Goal: Task Accomplishment & Management: Manage account settings

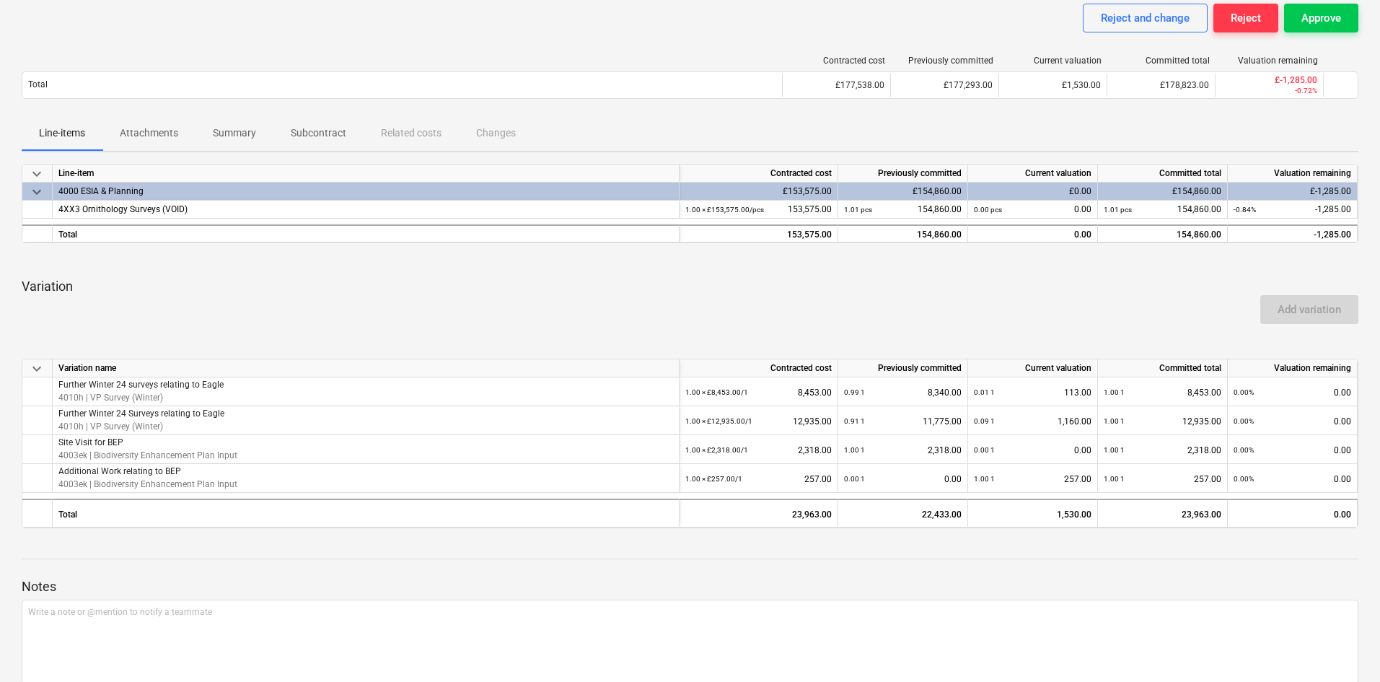
scroll to position [37, 0]
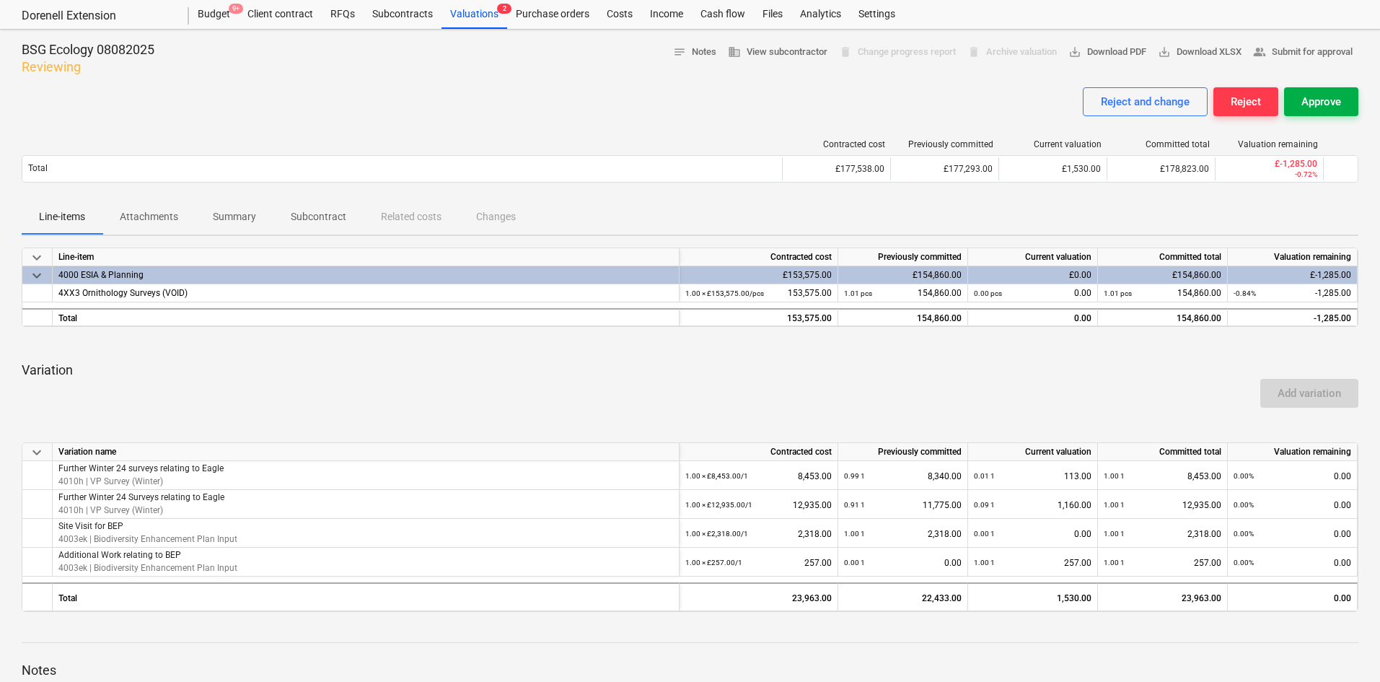
click at [1339, 91] on button "Approve" at bounding box center [1321, 101] width 74 height 29
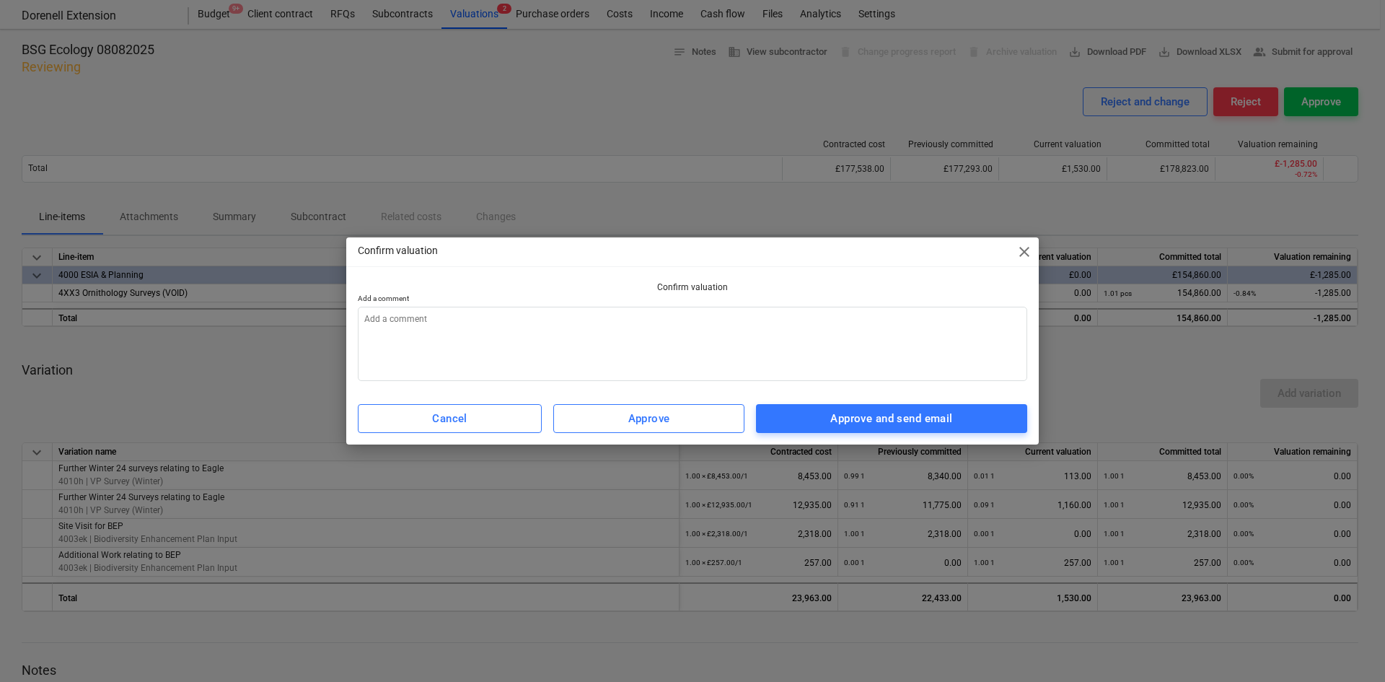
click at [1029, 254] on span "close" at bounding box center [1024, 251] width 17 height 17
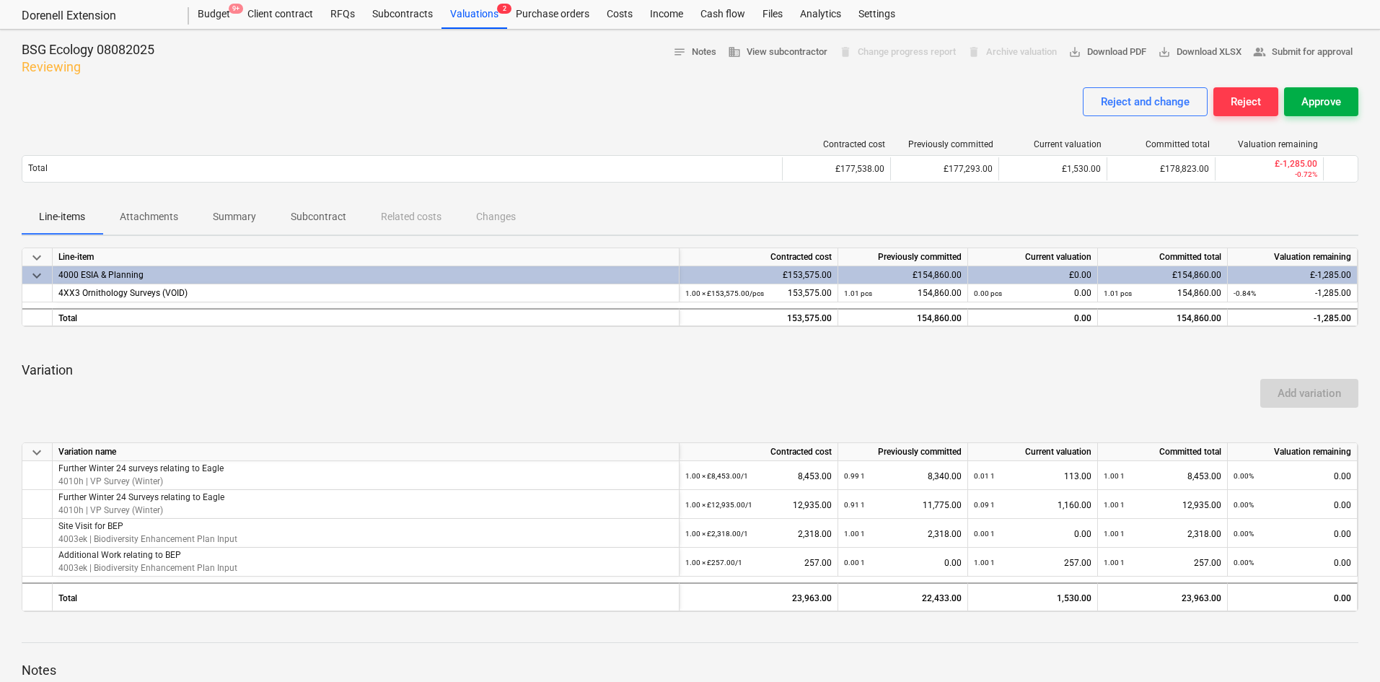
click at [1303, 103] on div "Approve" at bounding box center [1321, 101] width 40 height 19
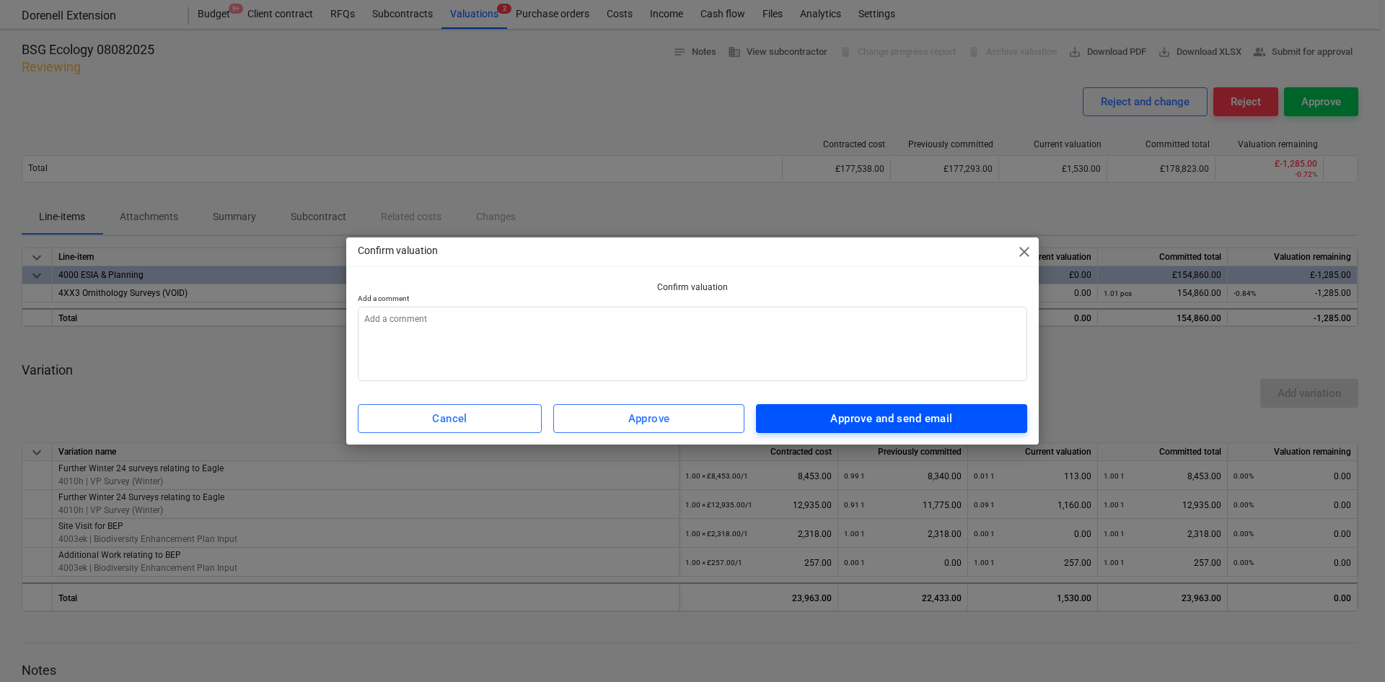
click at [886, 417] on div "Approve and send email" at bounding box center [891, 418] width 122 height 19
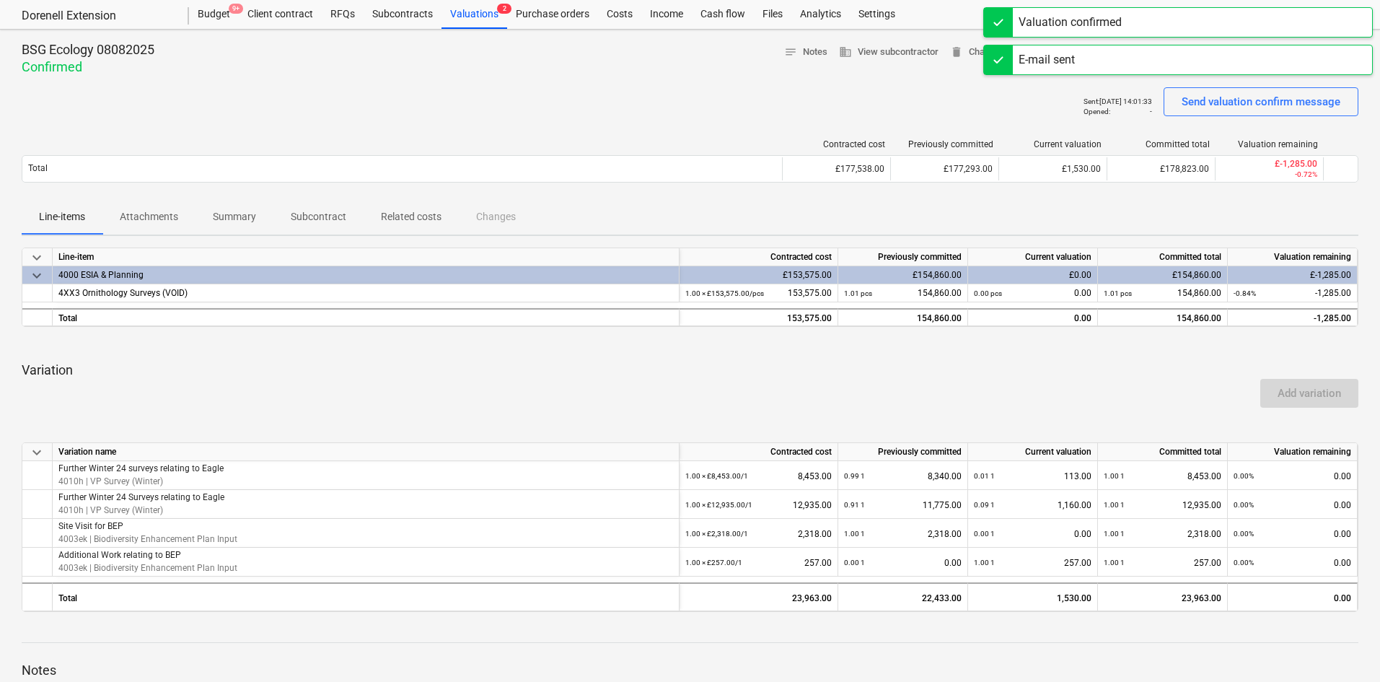
click at [1139, 25] on div "Valuation confirmed" at bounding box center [1178, 22] width 390 height 30
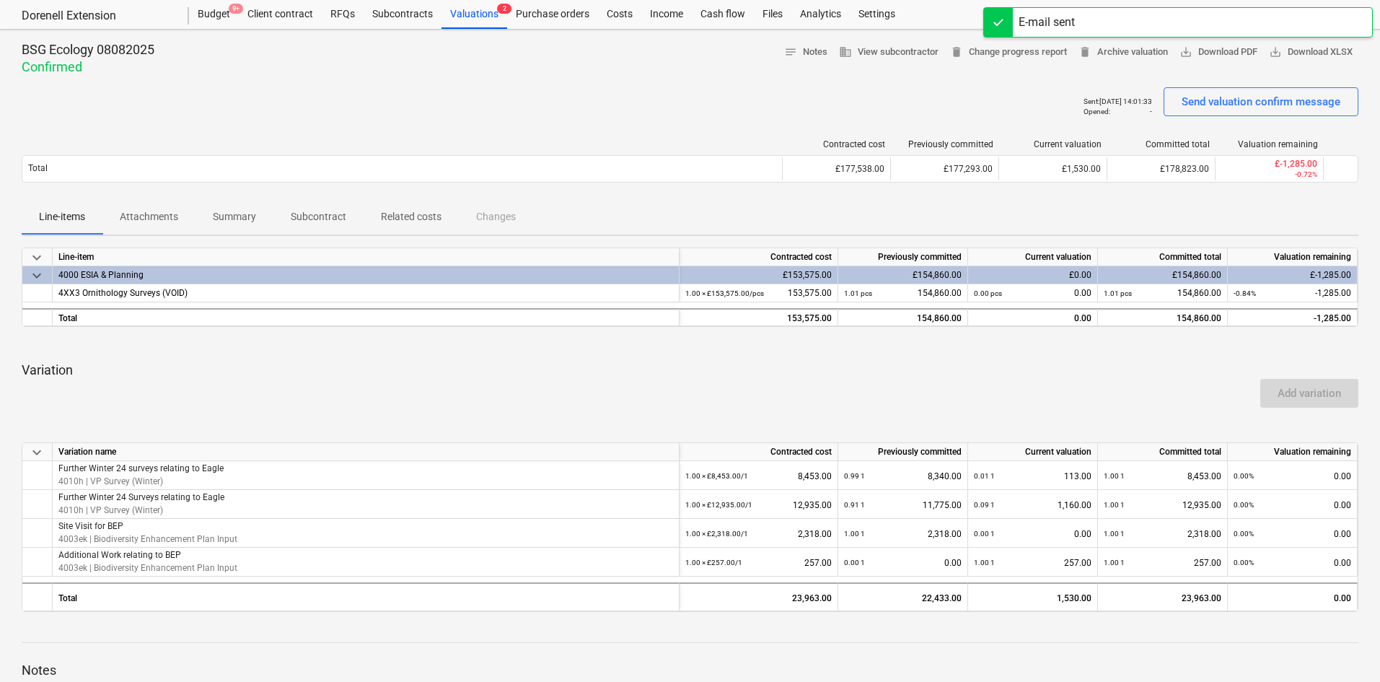
click at [1140, 19] on div "E-mail sent" at bounding box center [1178, 22] width 390 height 30
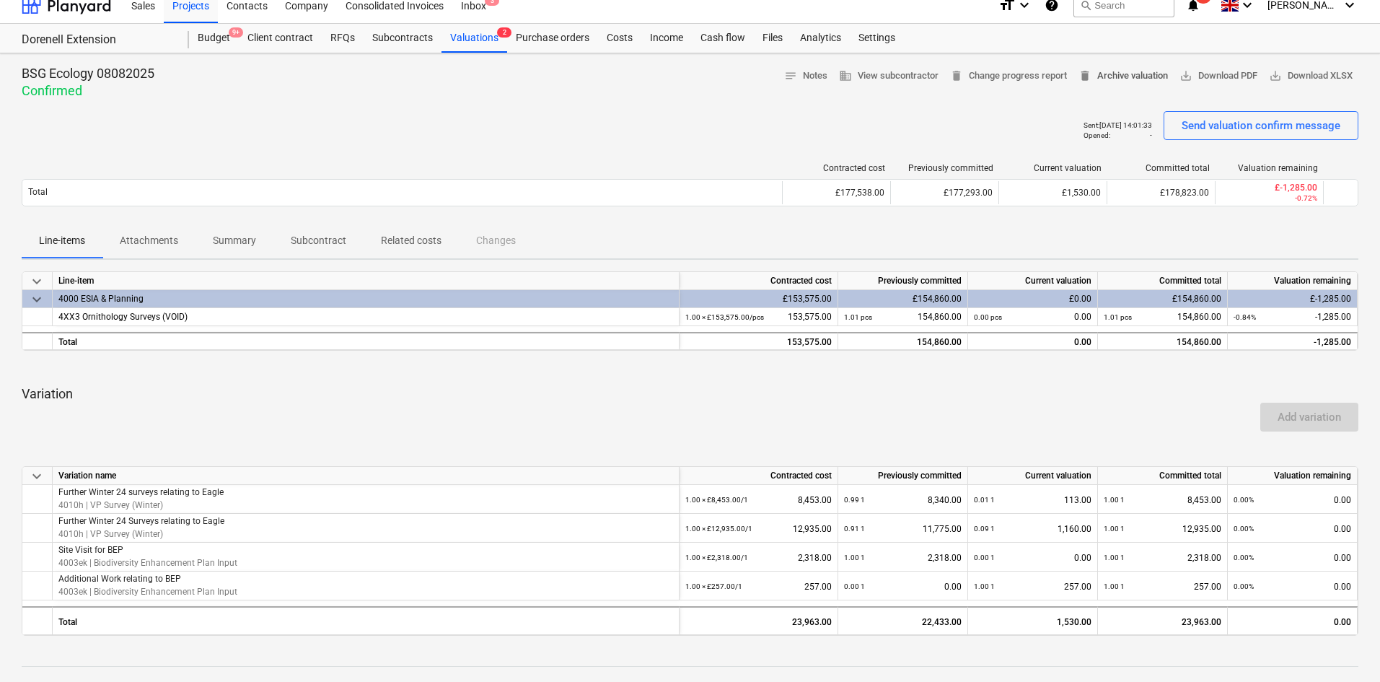
scroll to position [0, 0]
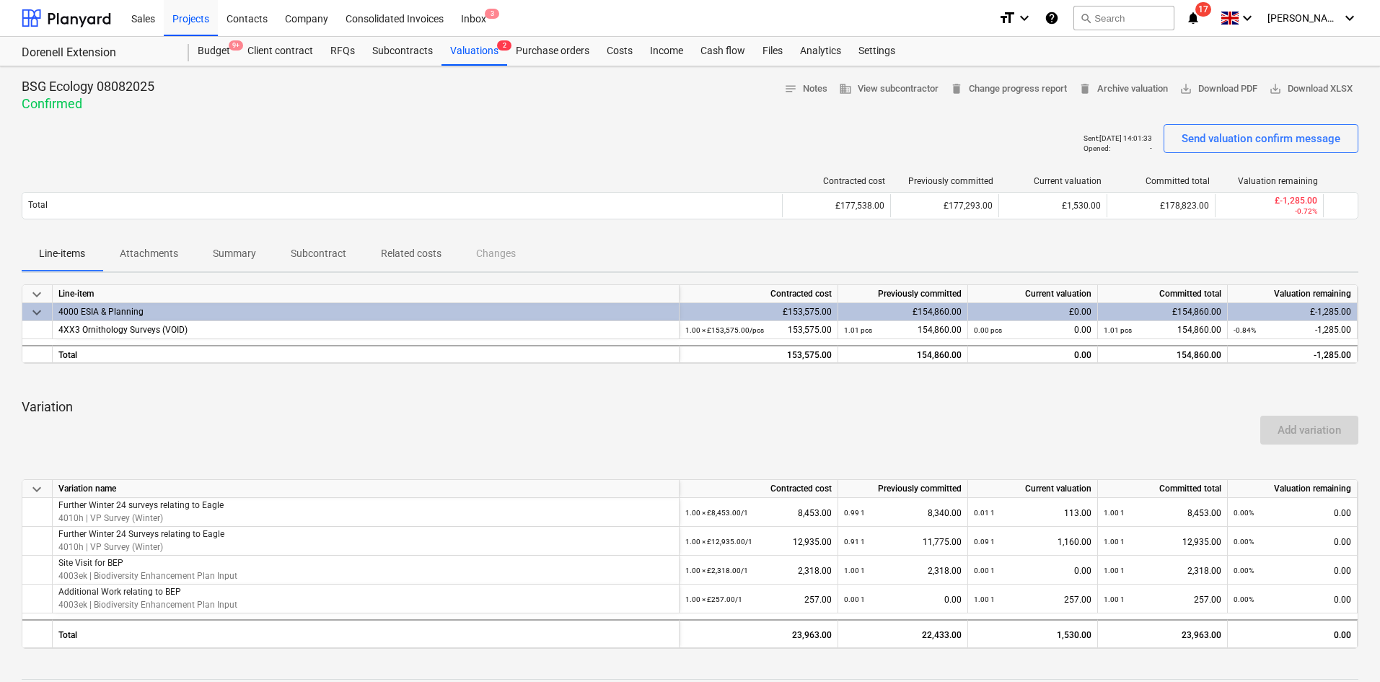
click at [1200, 14] on icon "notifications" at bounding box center [1193, 17] width 14 height 17
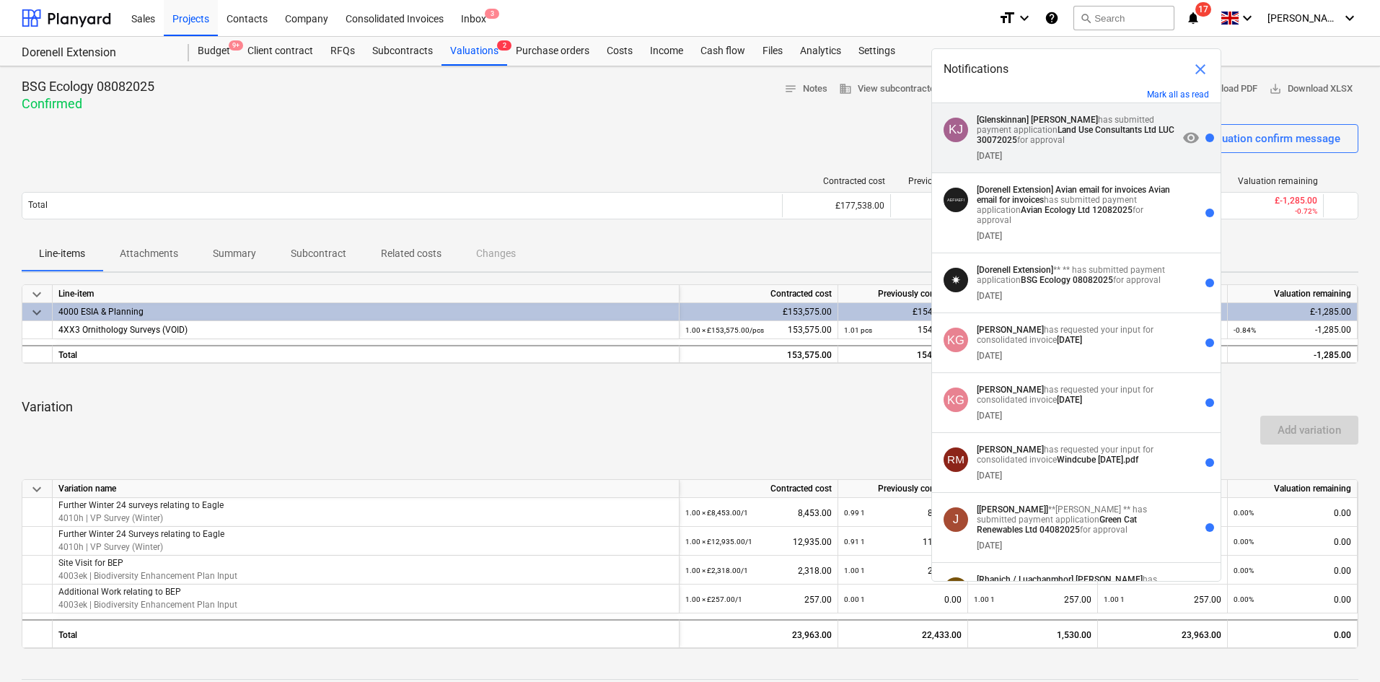
click at [1125, 140] on p "[Glenskinnan] [PERSON_NAME] has submitted payment application Land Use Consulta…" at bounding box center [1077, 130] width 201 height 30
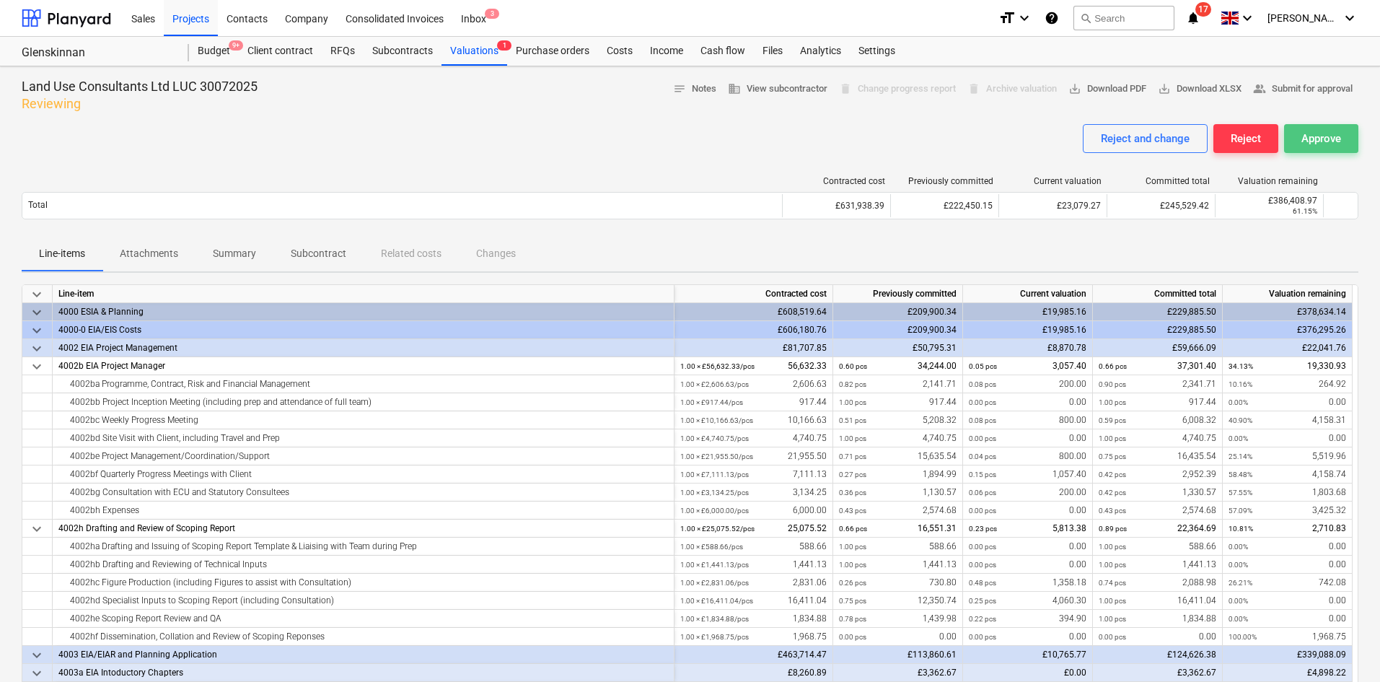
click at [1314, 140] on div "Approve" at bounding box center [1321, 138] width 40 height 19
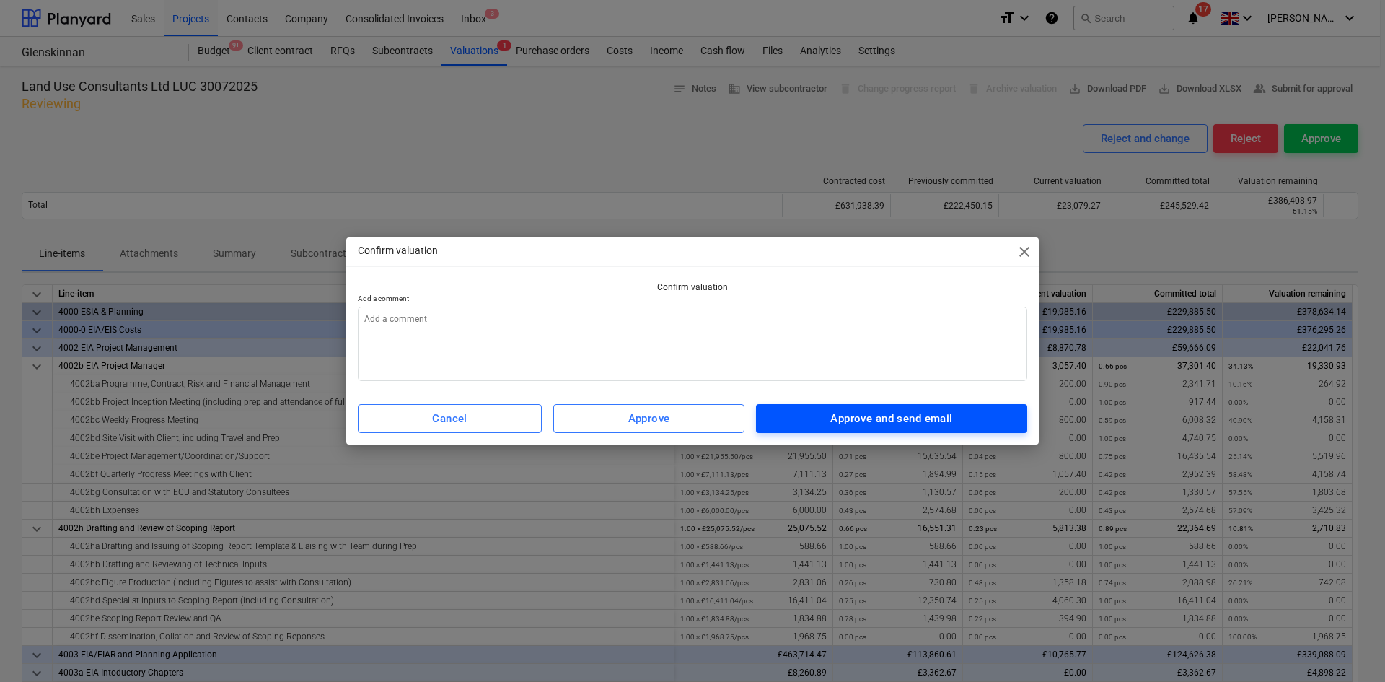
click at [890, 413] on div "Approve and send email" at bounding box center [891, 418] width 122 height 19
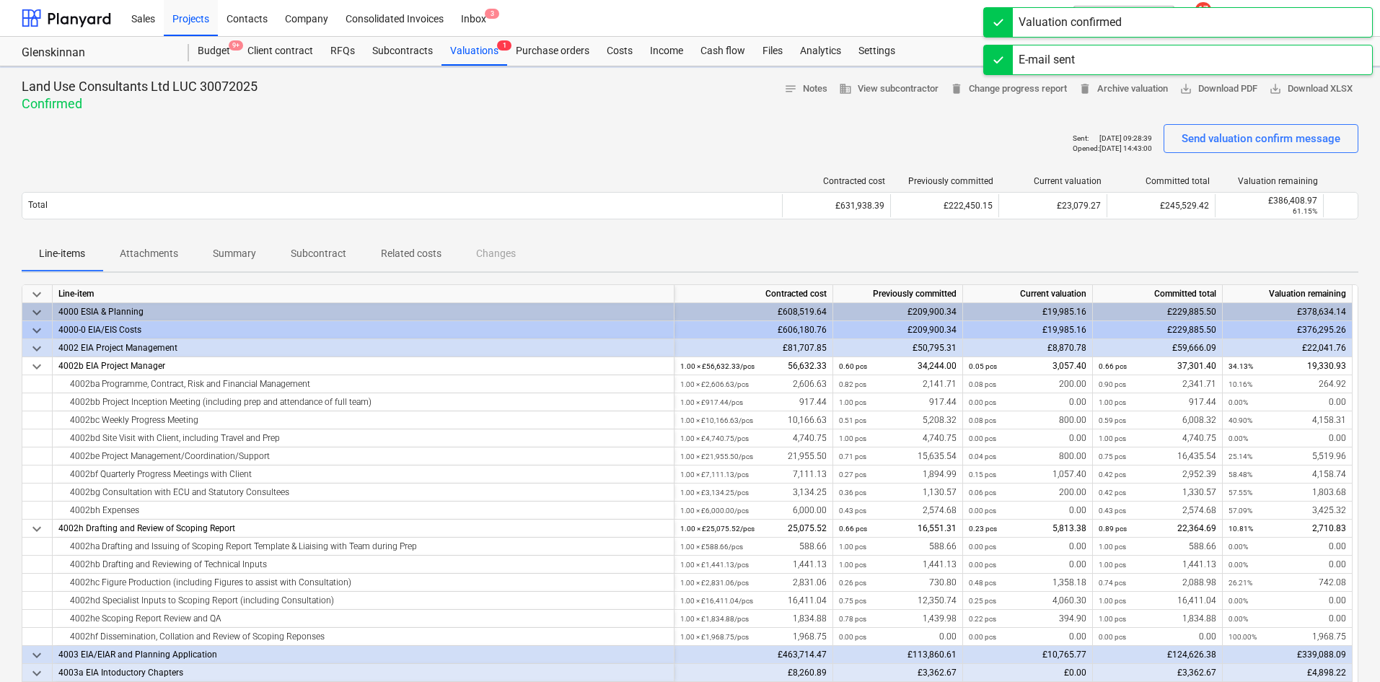
click at [1231, 12] on div "Valuation confirmed" at bounding box center [1178, 22] width 390 height 30
click at [1230, 14] on div "E-mail sent" at bounding box center [1178, 22] width 390 height 30
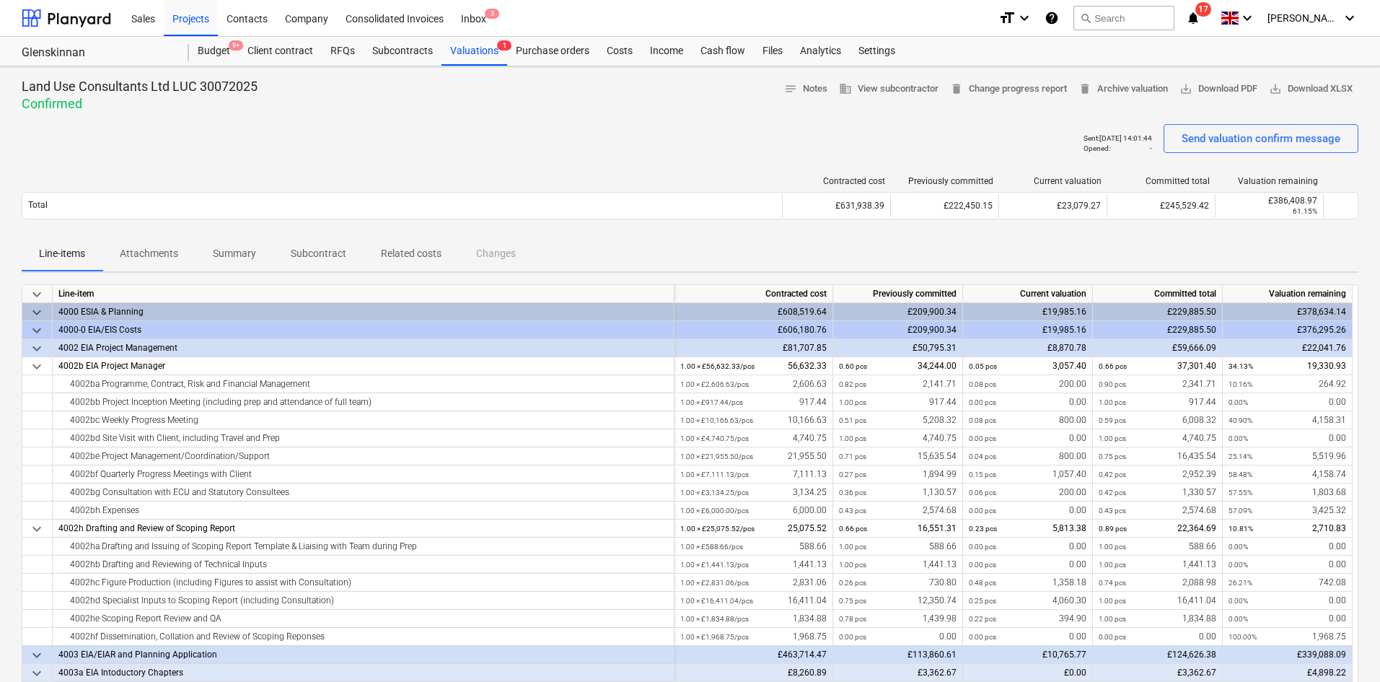
click at [1200, 14] on icon "notifications" at bounding box center [1193, 17] width 14 height 17
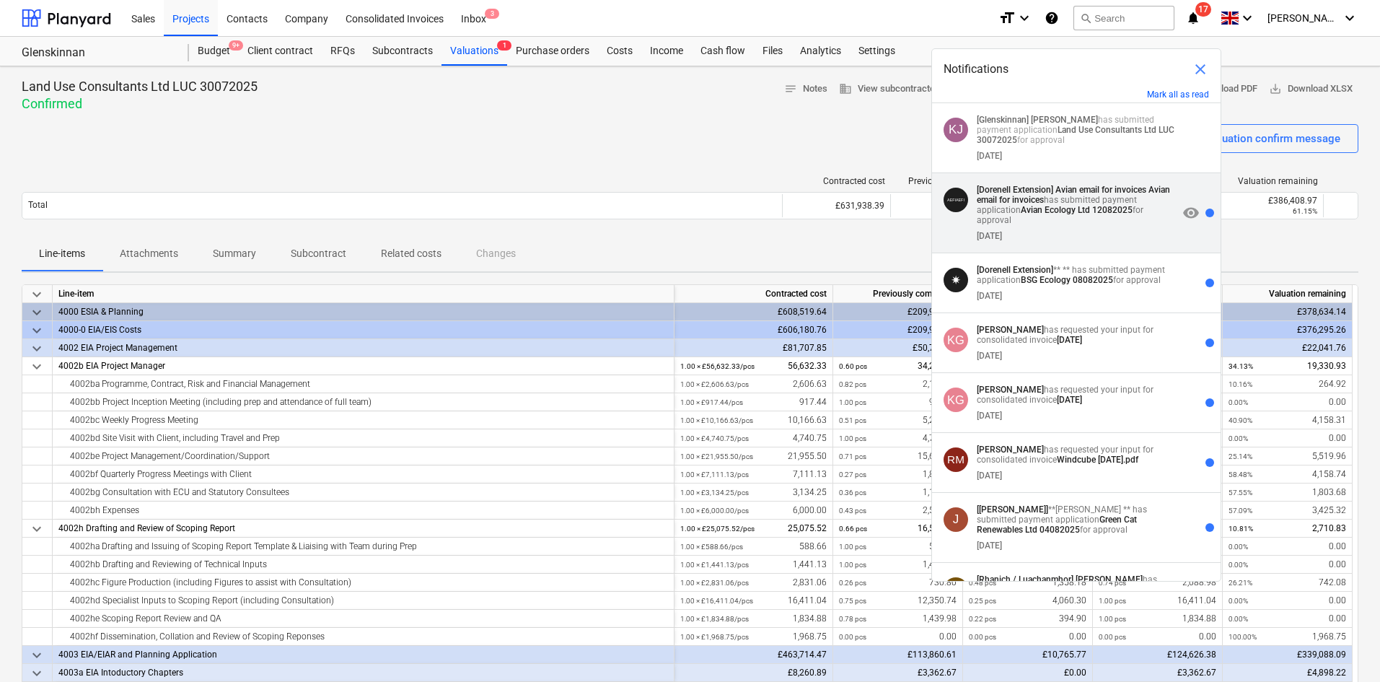
click at [1117, 217] on p "[Dorenell Extension] Avian email for invoices Avian email for invoices has subm…" at bounding box center [1077, 205] width 201 height 40
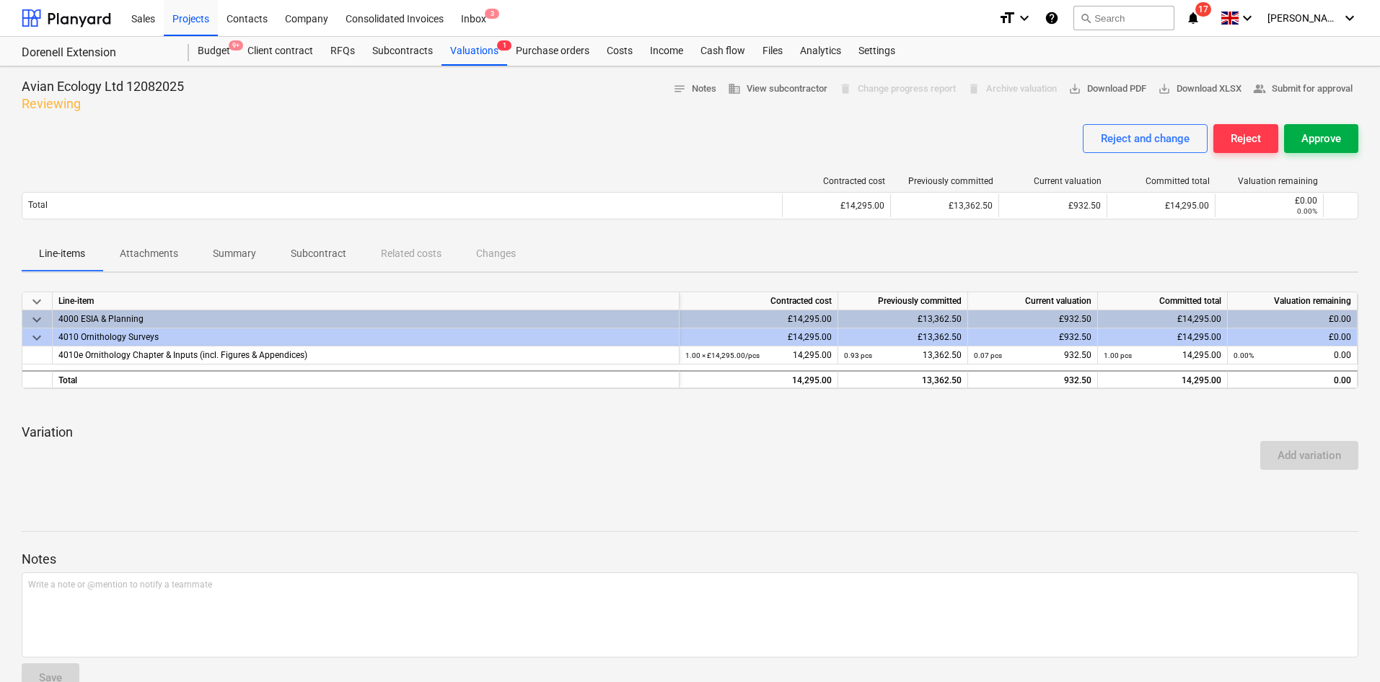
click at [1327, 146] on div "Approve" at bounding box center [1321, 138] width 40 height 19
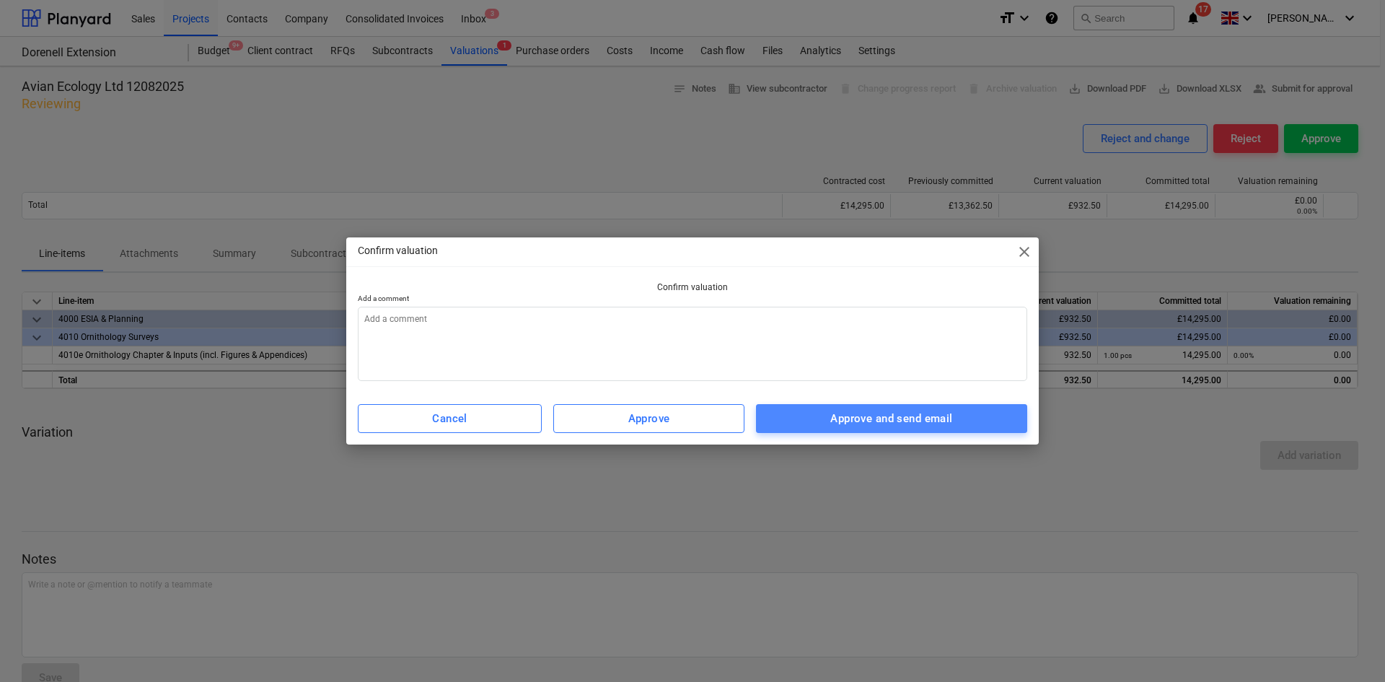
click at [896, 426] on div "Approve and send email" at bounding box center [891, 418] width 122 height 19
type textarea "x"
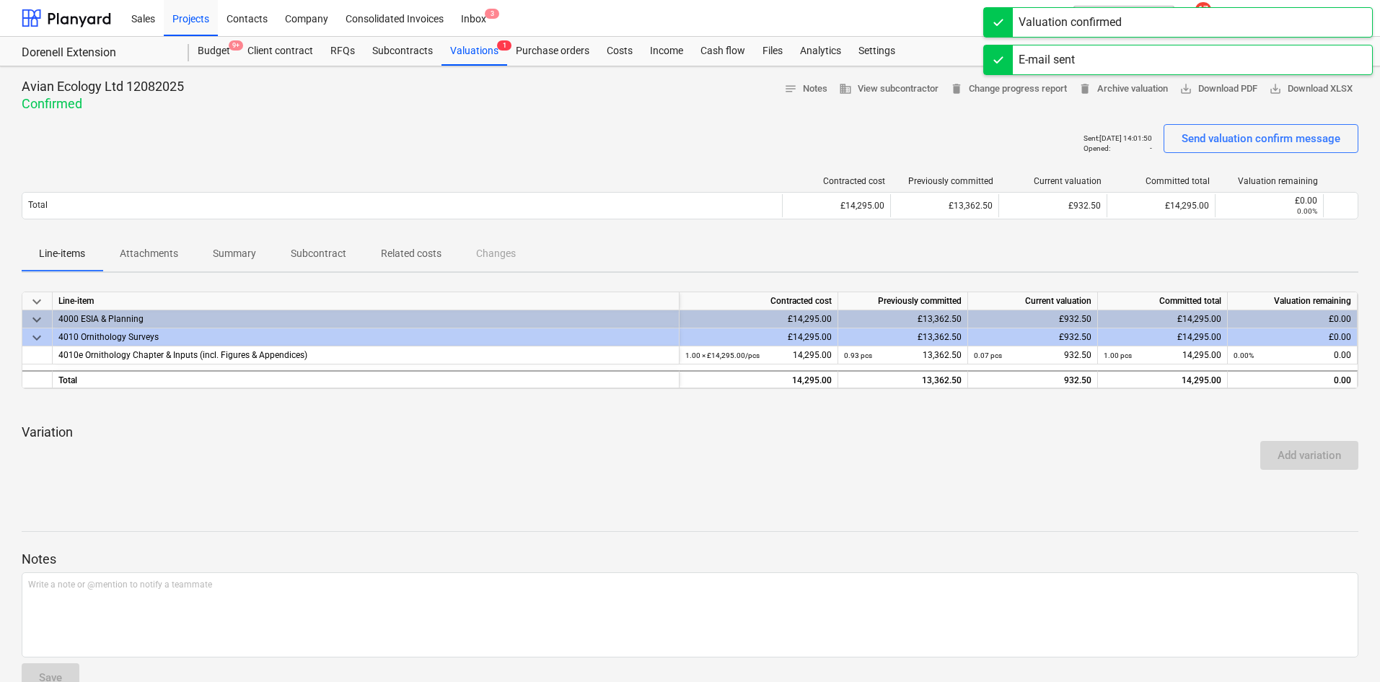
click at [1237, 11] on div "Valuation confirmed" at bounding box center [1178, 22] width 390 height 30
click at [1233, 14] on div "E-mail sent" at bounding box center [1178, 22] width 390 height 30
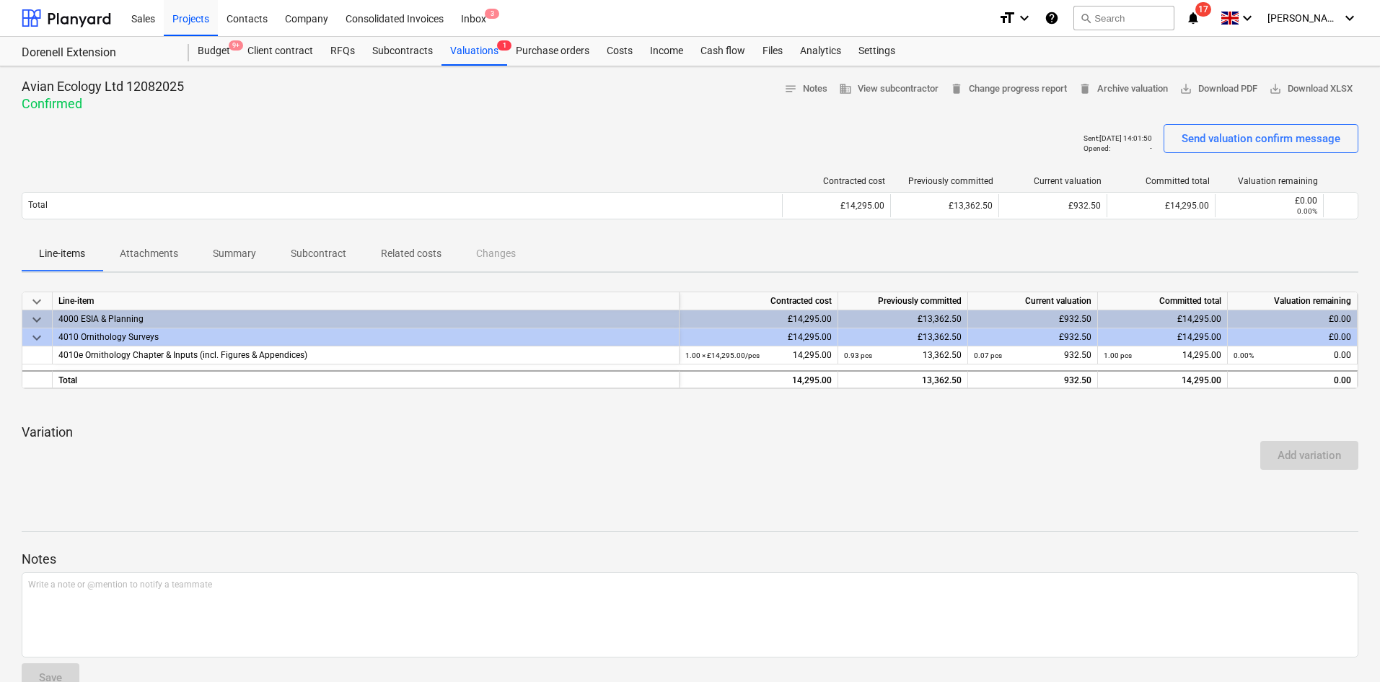
click at [1200, 17] on icon "notifications" at bounding box center [1193, 17] width 14 height 17
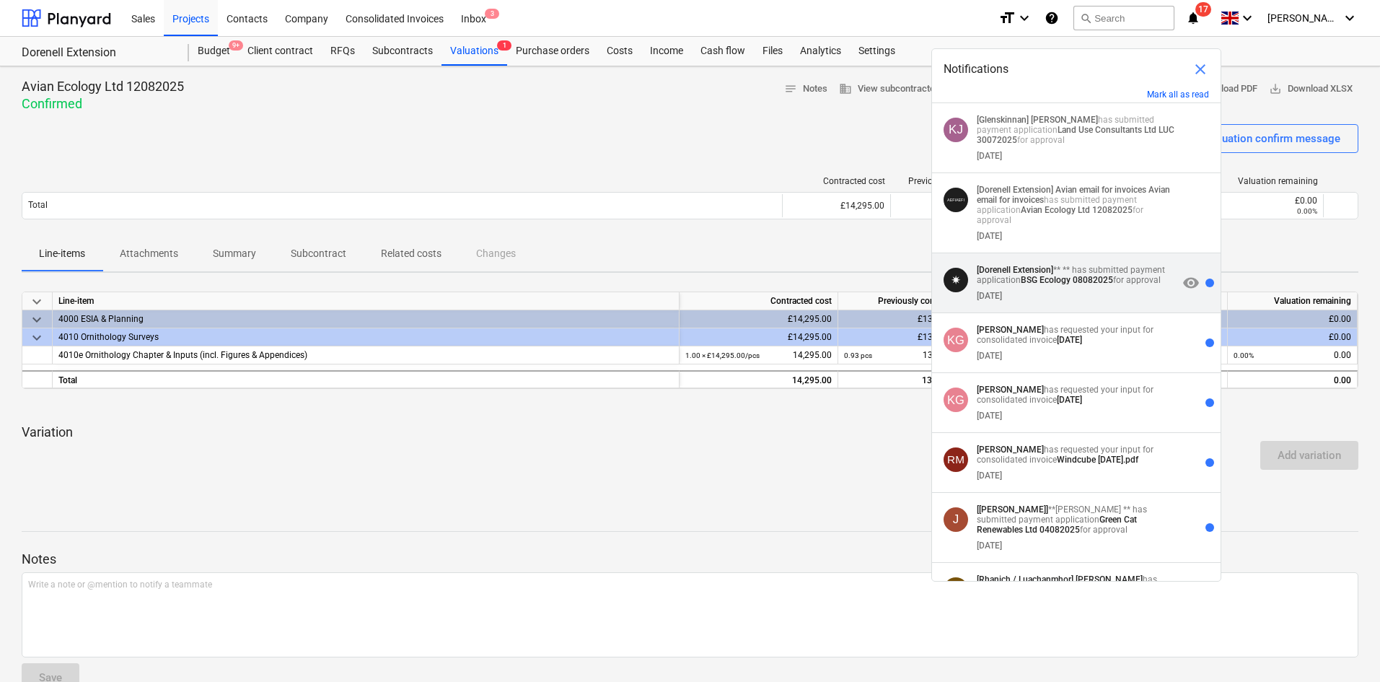
click at [1112, 286] on div "[DATE]" at bounding box center [1077, 293] width 201 height 16
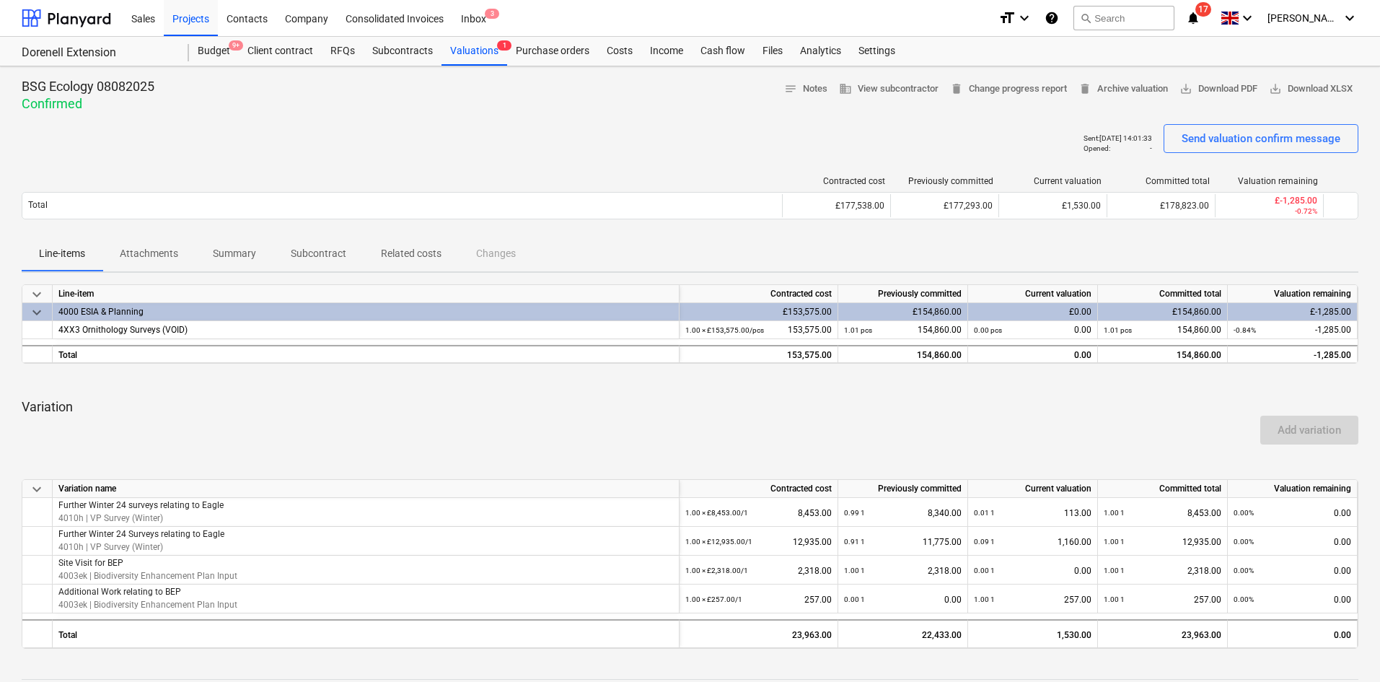
click at [1200, 11] on icon "notifications" at bounding box center [1193, 17] width 14 height 17
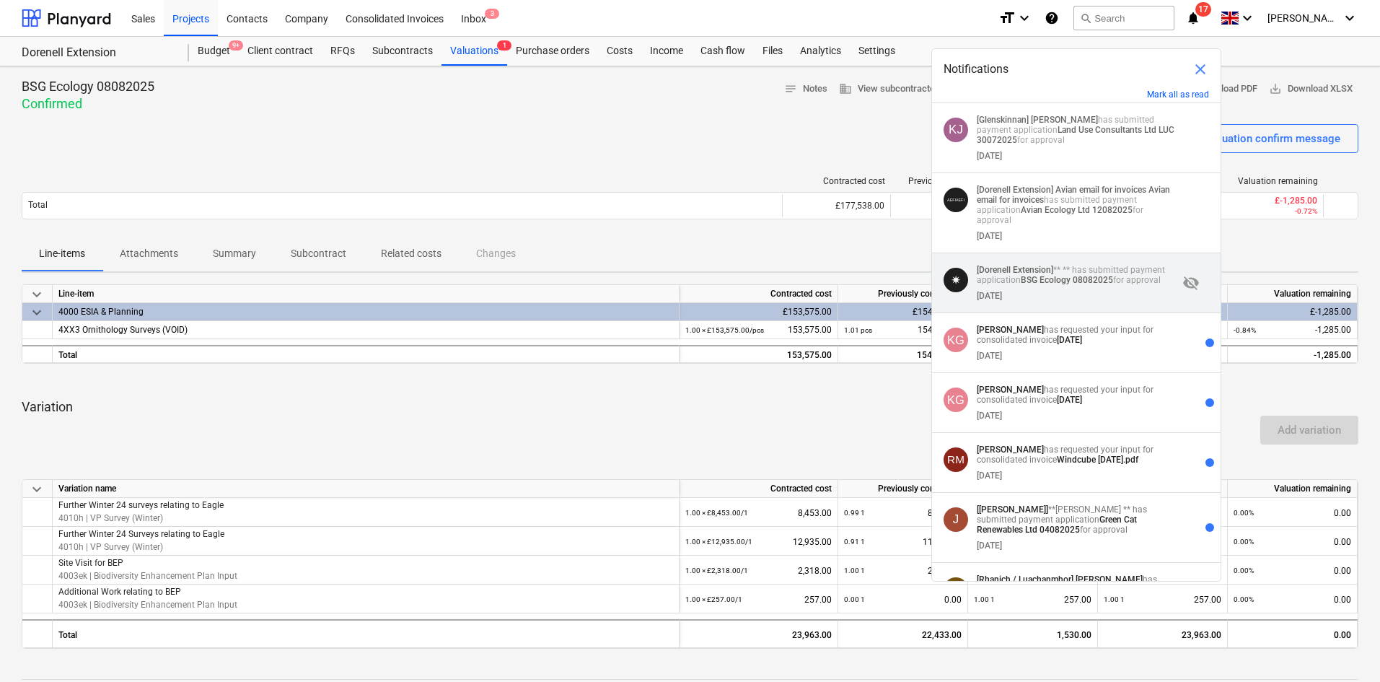
scroll to position [72, 0]
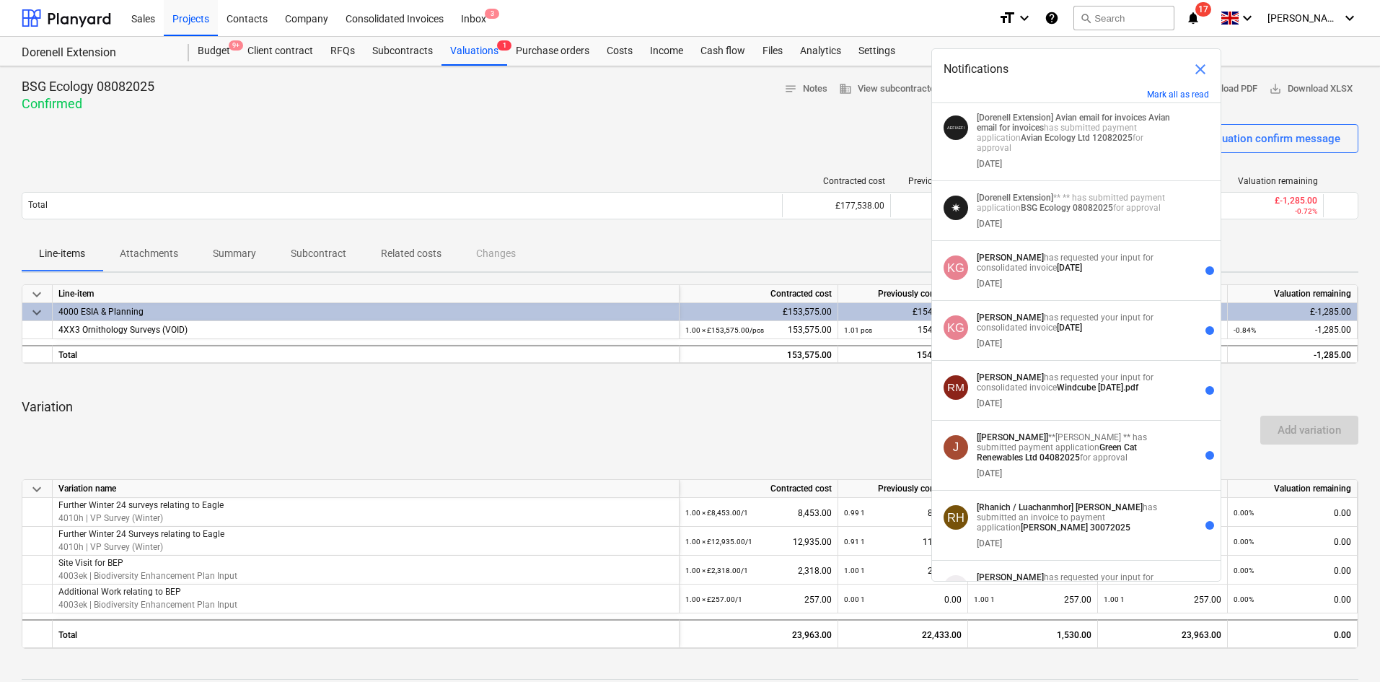
click at [1204, 65] on span "close" at bounding box center [1200, 69] width 17 height 17
